Goal: Task Accomplishment & Management: Manage account settings

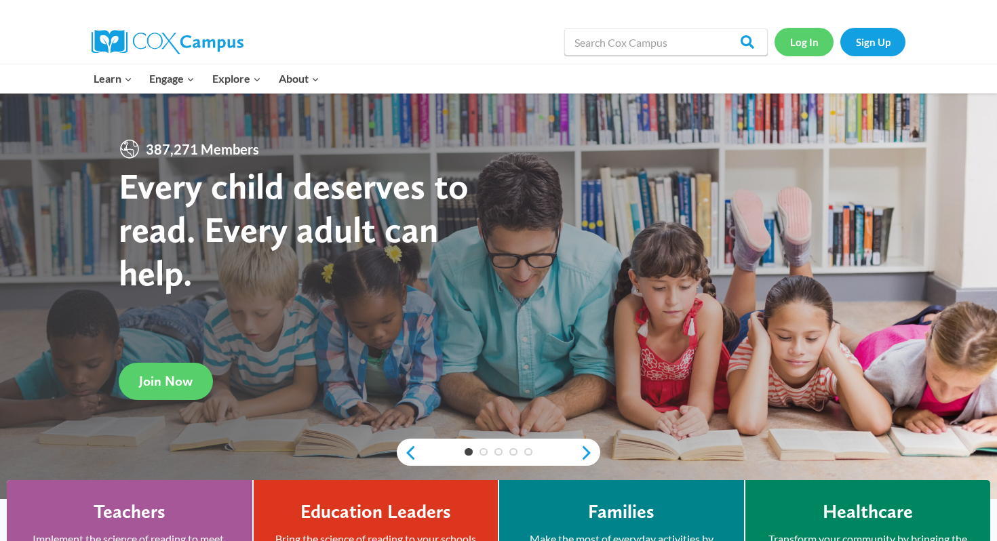
click at [826, 36] on link "Log In" at bounding box center [804, 42] width 59 height 28
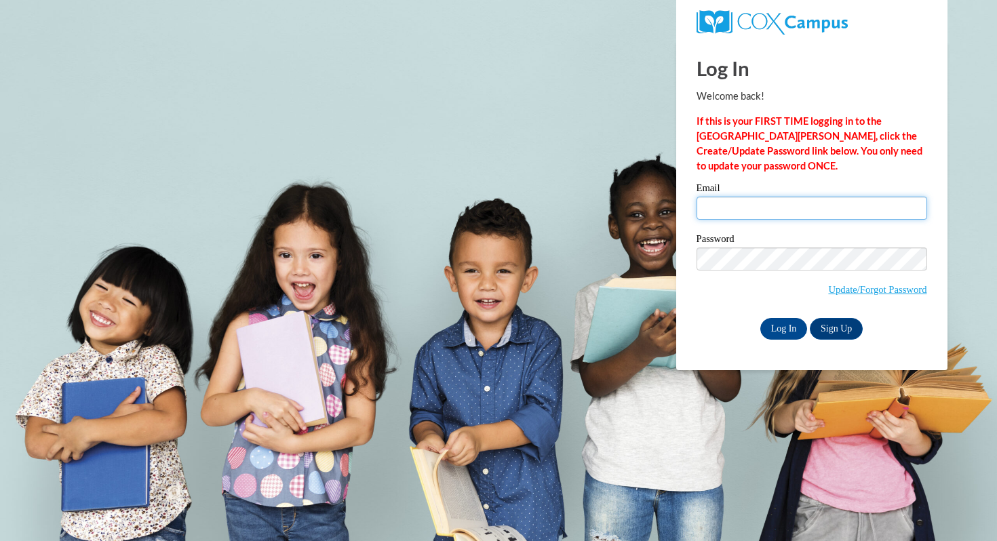
click at [744, 206] on input "Email" at bounding box center [812, 208] width 231 height 23
type input "chjohnson@diak8.org"
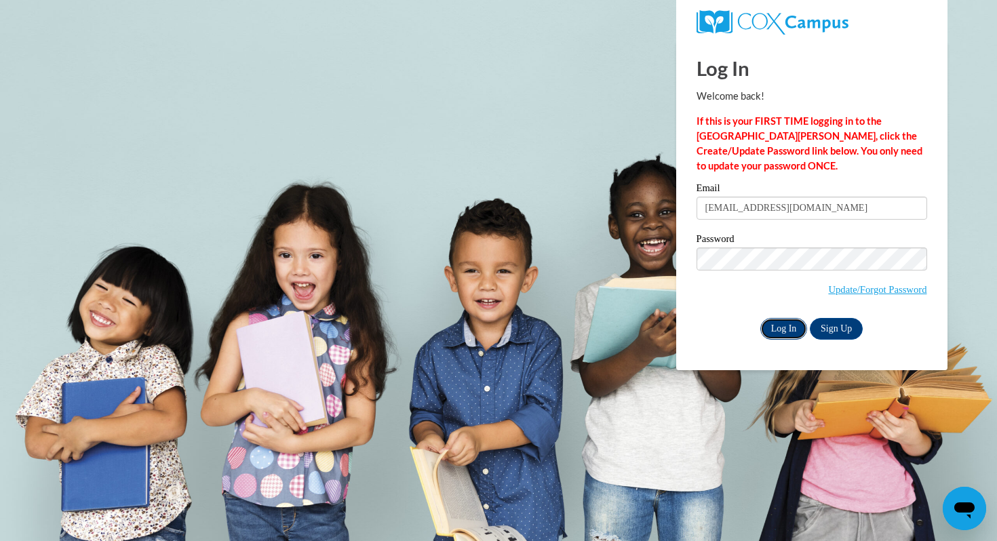
click at [778, 324] on input "Log In" at bounding box center [784, 329] width 47 height 22
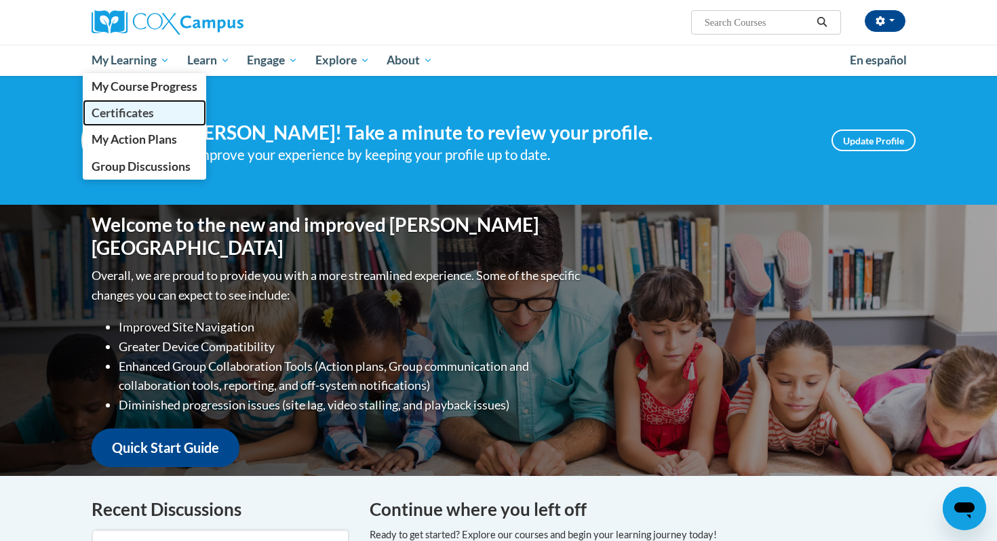
click at [149, 113] on span "Certificates" at bounding box center [123, 113] width 62 height 14
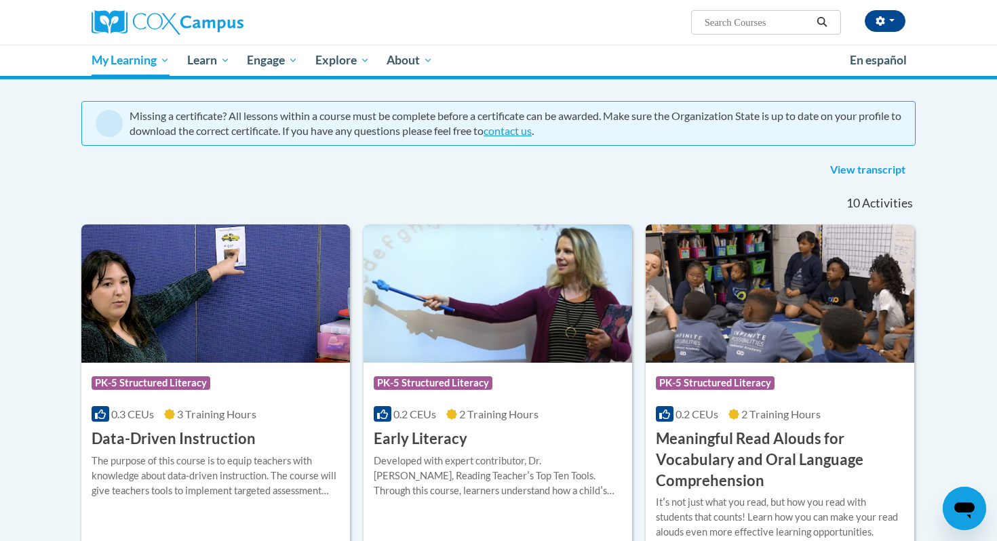
scroll to position [96, 0]
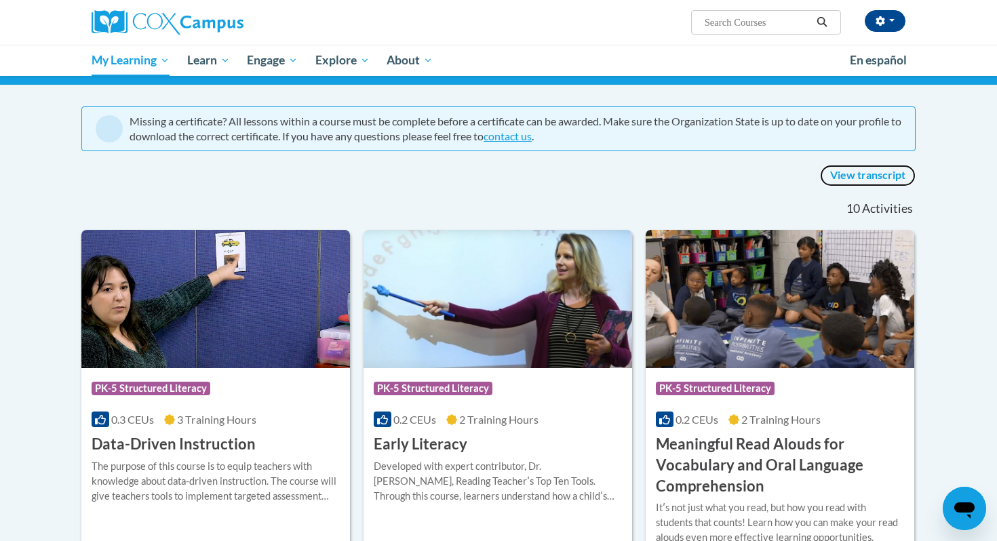
click at [845, 178] on link "View transcript" at bounding box center [868, 176] width 96 height 22
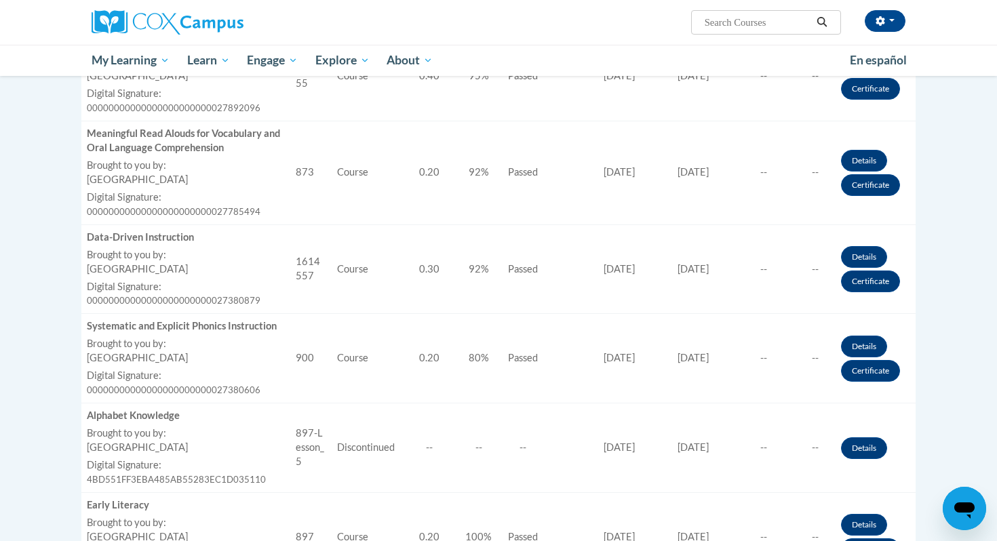
scroll to position [938, 0]
